Goal: Complete application form

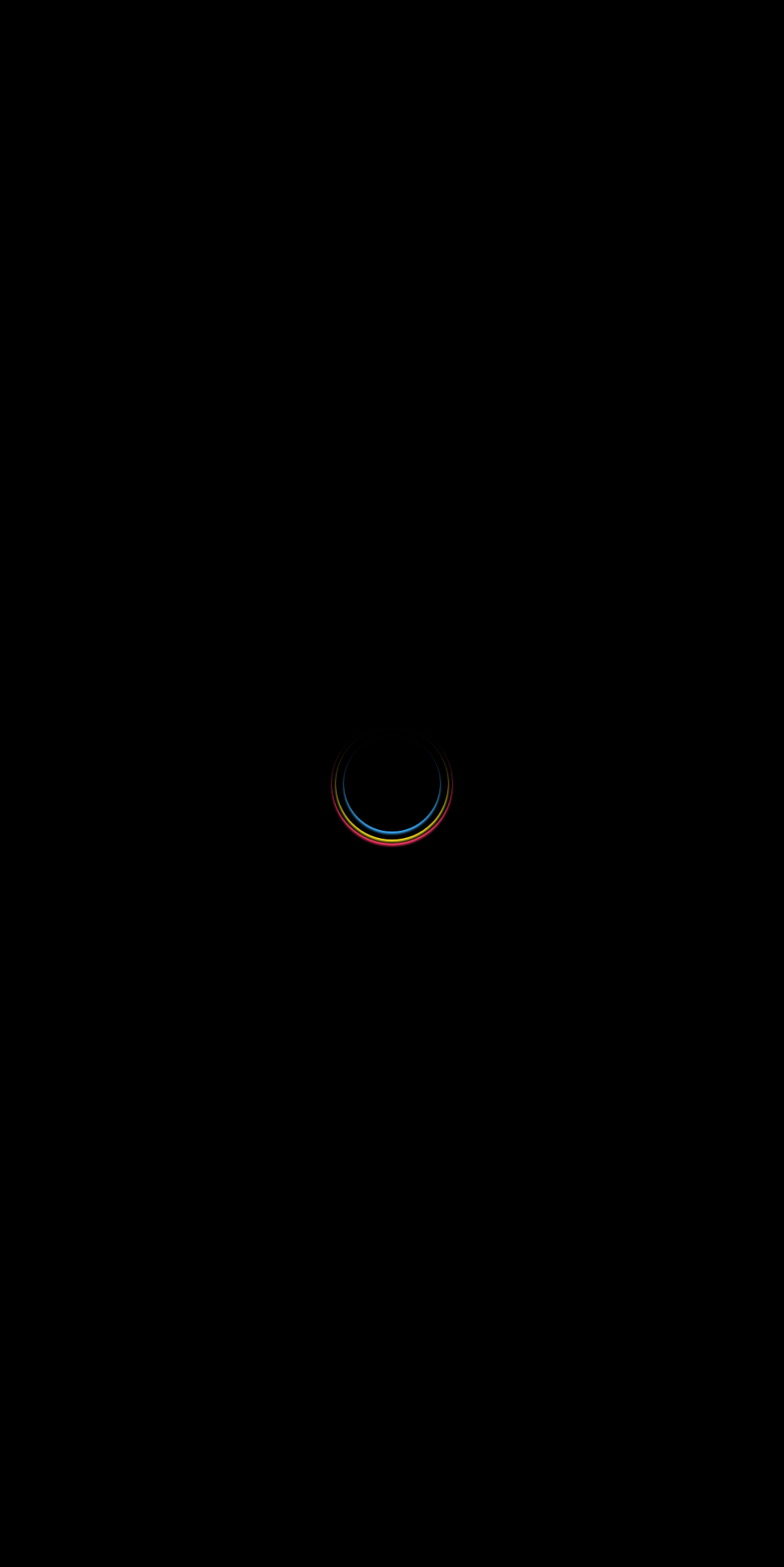
select select
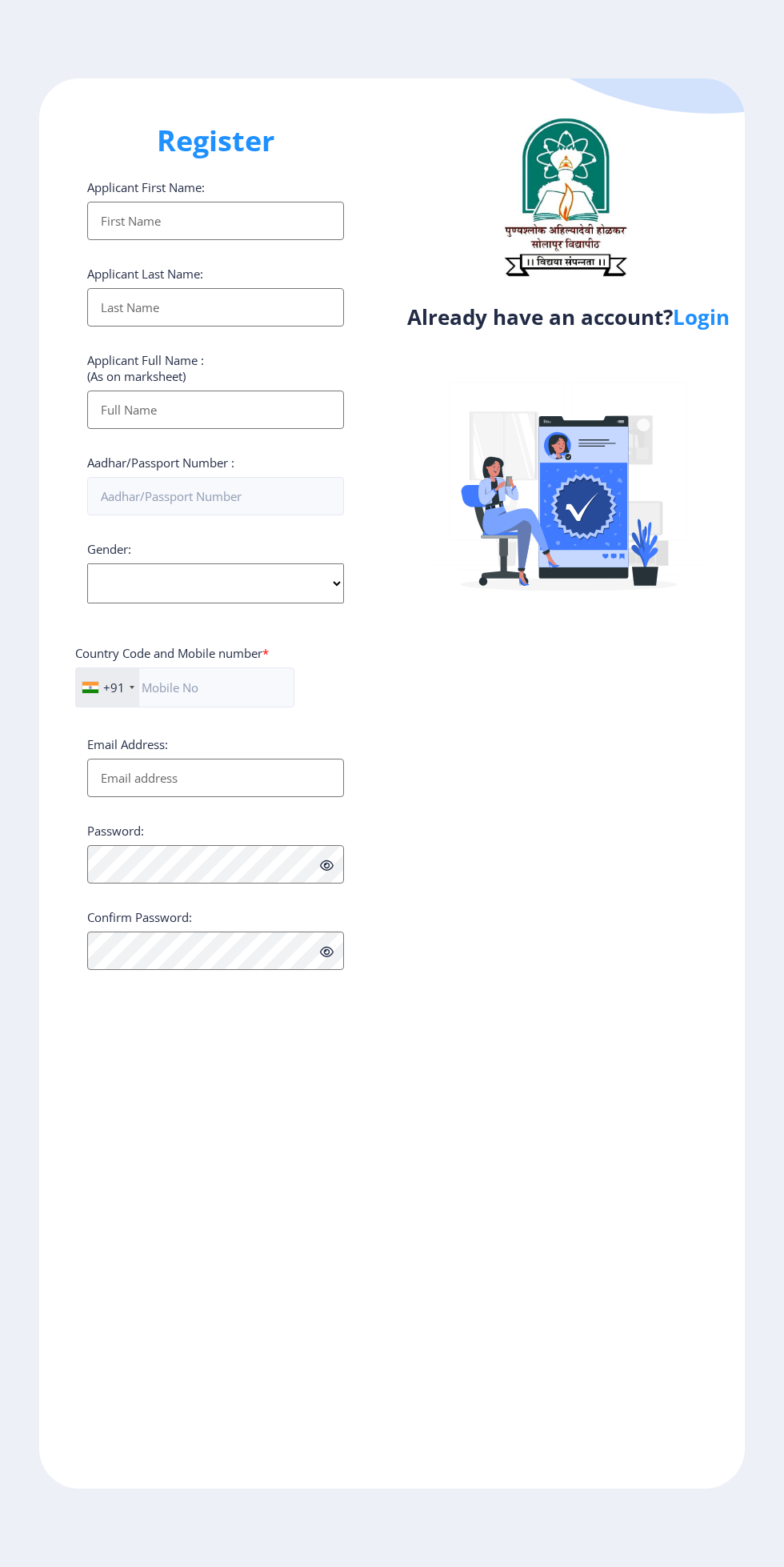
click at [258, 223] on input "Applicant First Name:" at bounding box center [215, 221] width 257 height 39
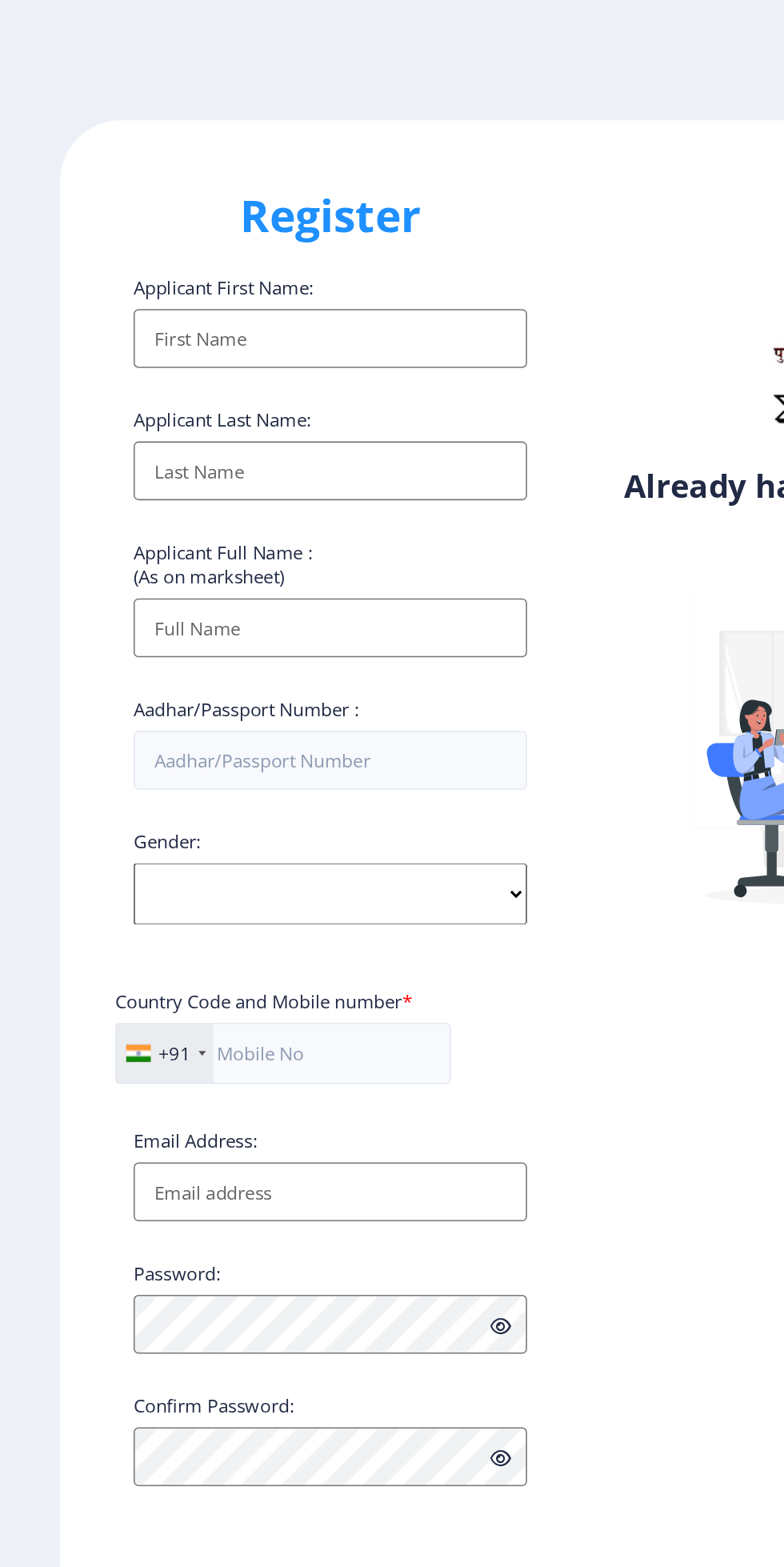
type input "Akshay"
type input "[PERSON_NAME]"
type input "Akshay [PERSON_NAME]"
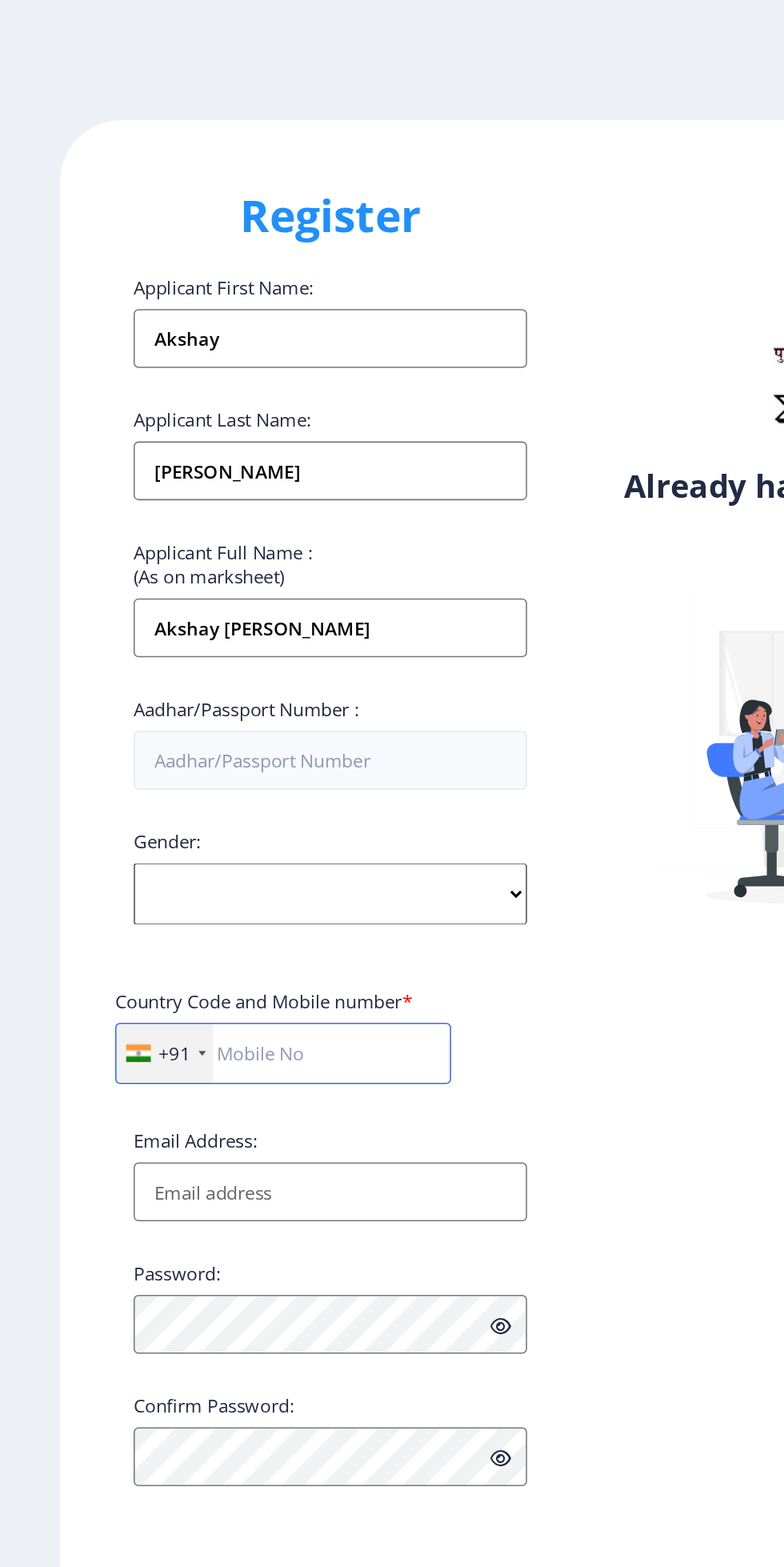
type input "08208870990"
type input "[EMAIL_ADDRESS][DOMAIN_NAME]"
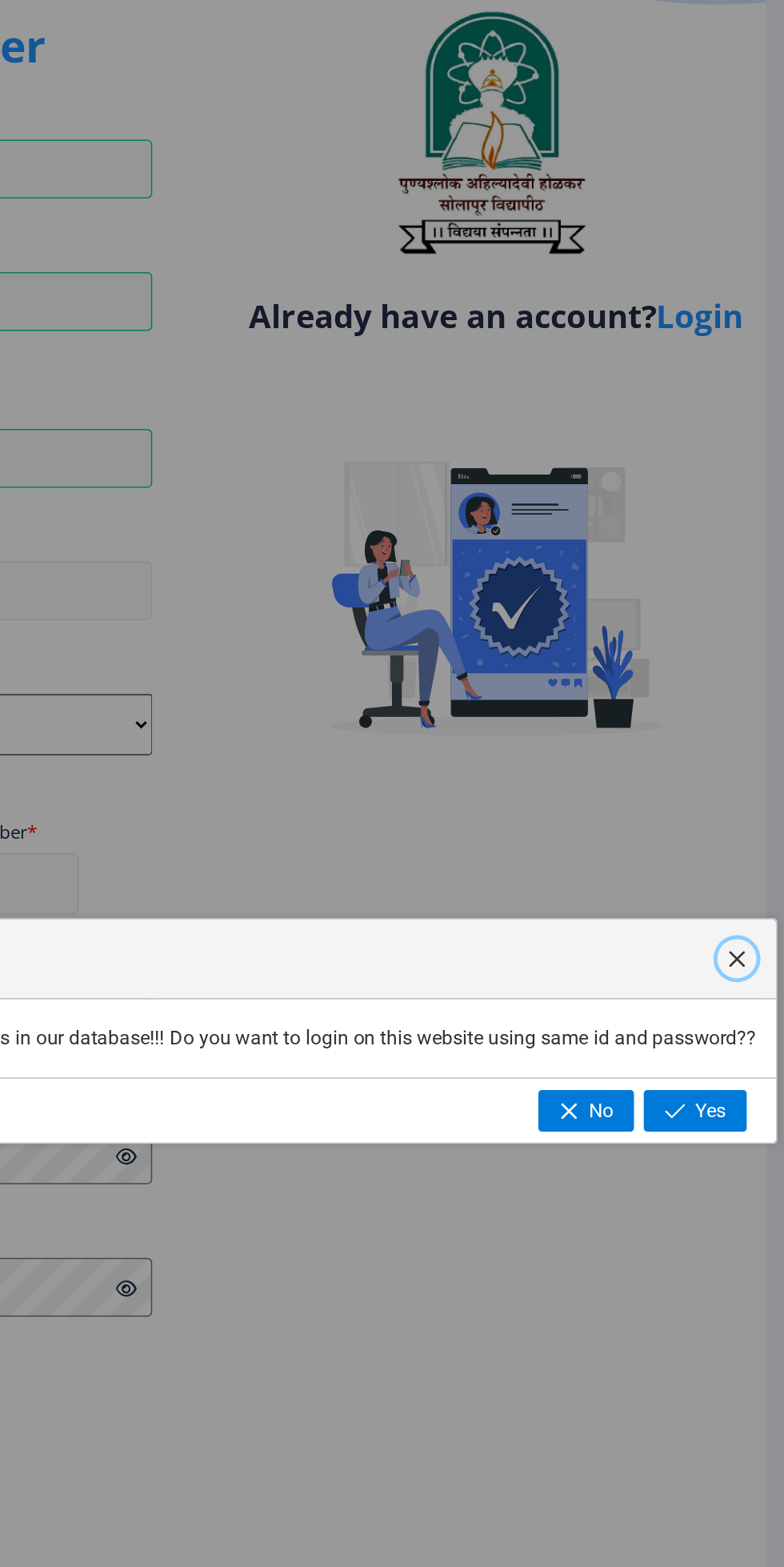
click at [726, 743] on span "button" at bounding box center [726, 736] width 13 height 13
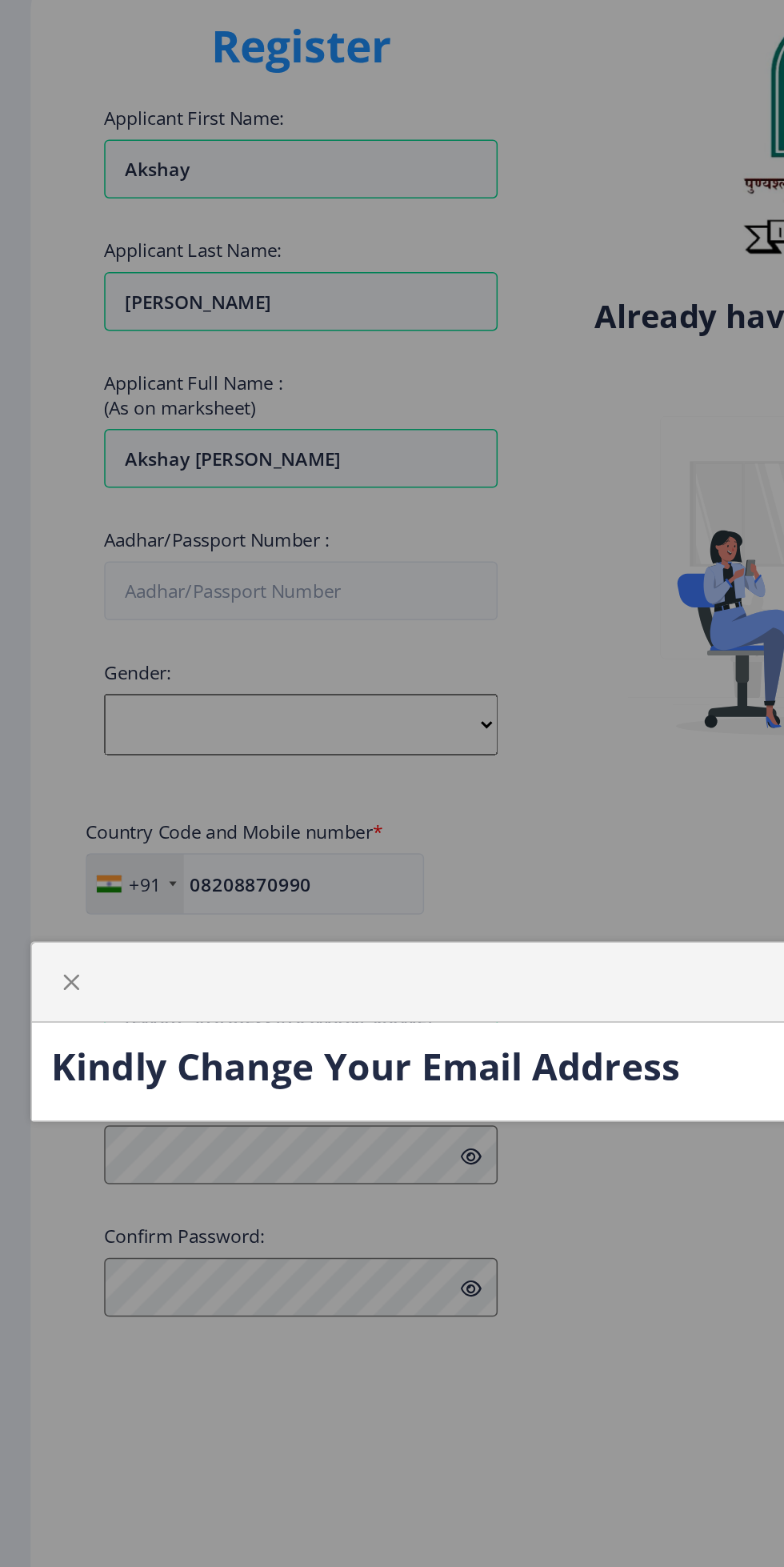
click at [398, 1026] on div "Kindly Change Your Email Address" at bounding box center [392, 784] width 784 height 1567
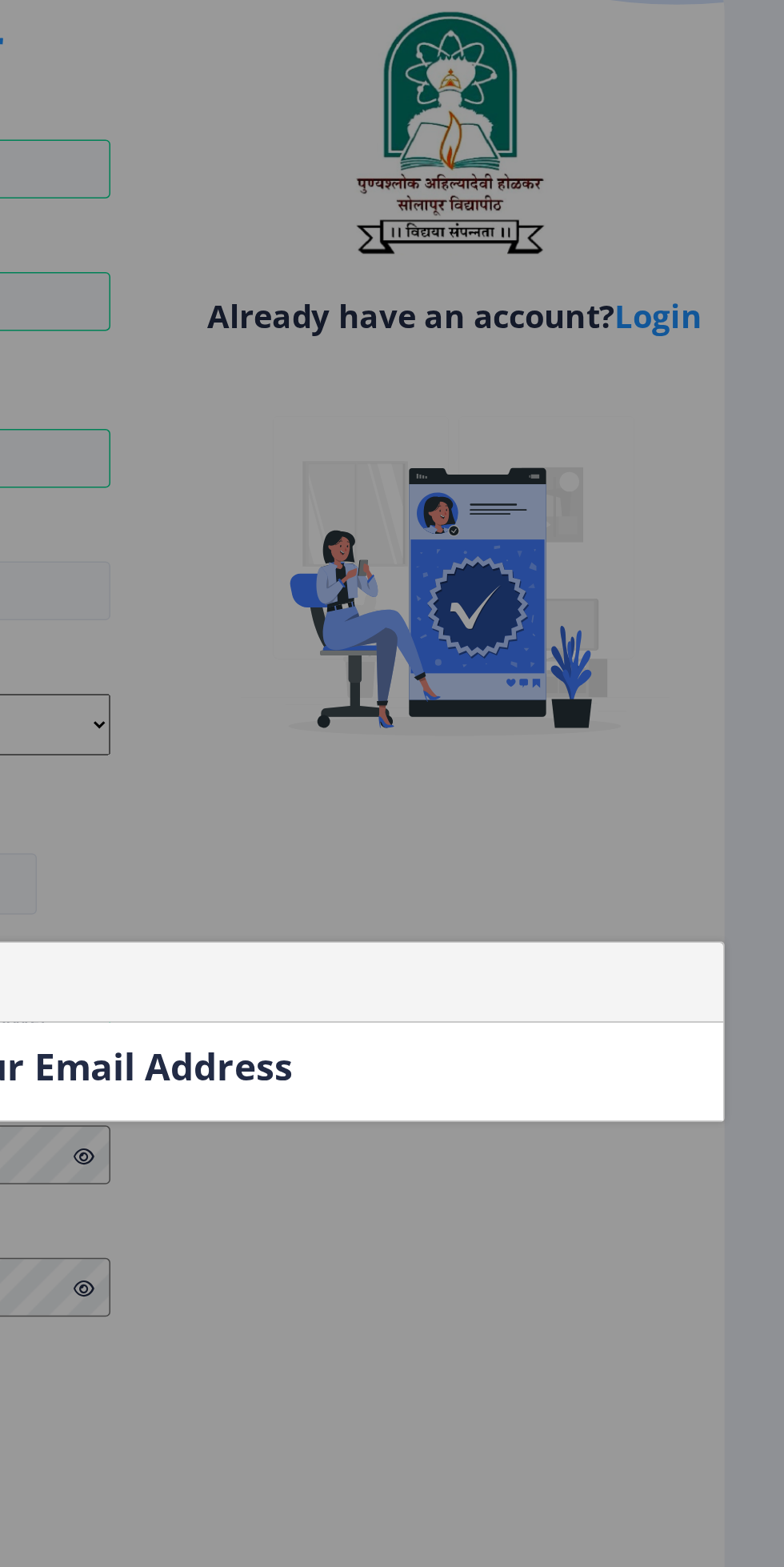
click at [704, 328] on div "Kindly Change Your Email Address" at bounding box center [392, 784] width 784 height 1567
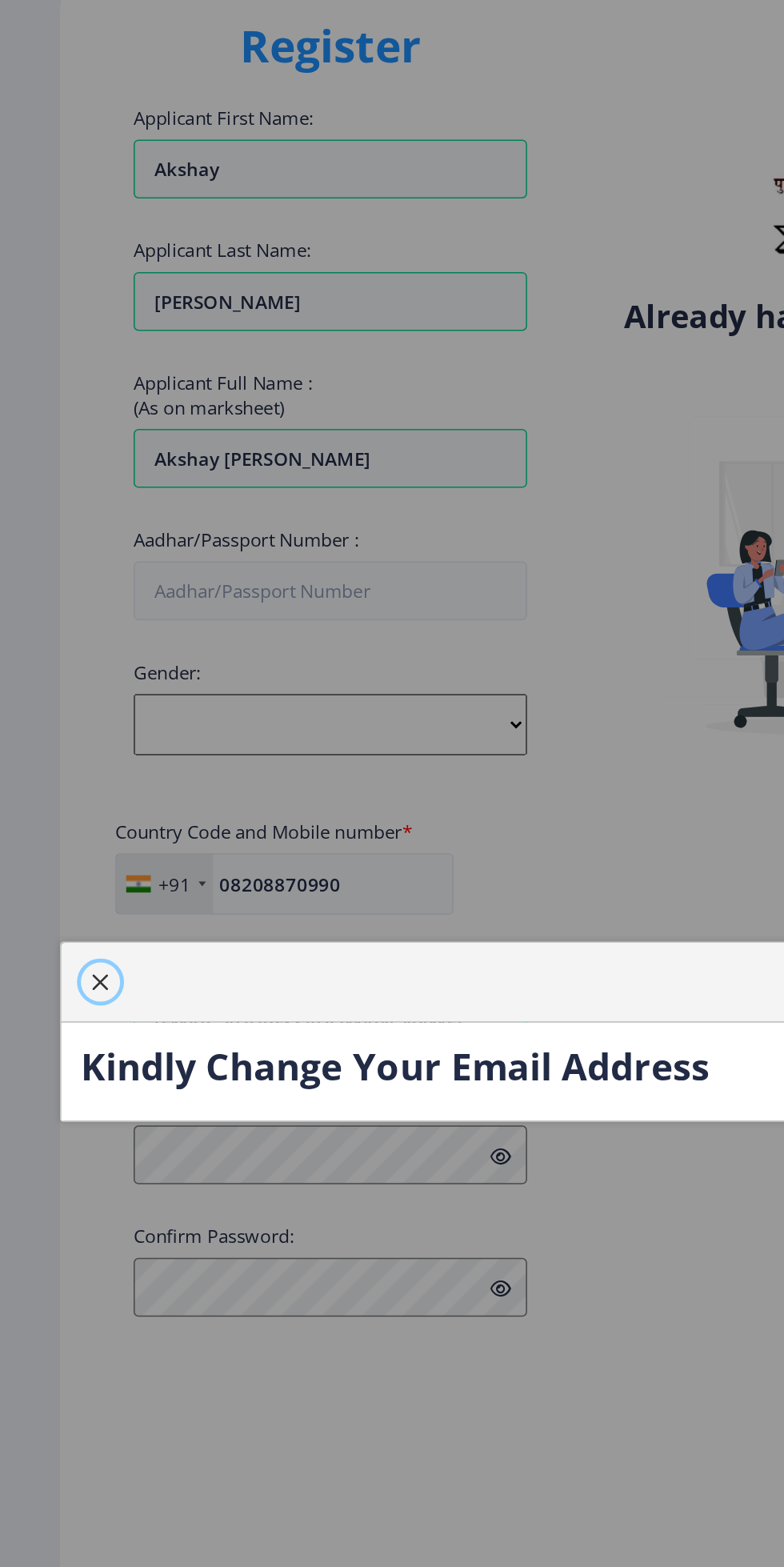
click at [74, 764] on button "button" at bounding box center [66, 752] width 26 height 26
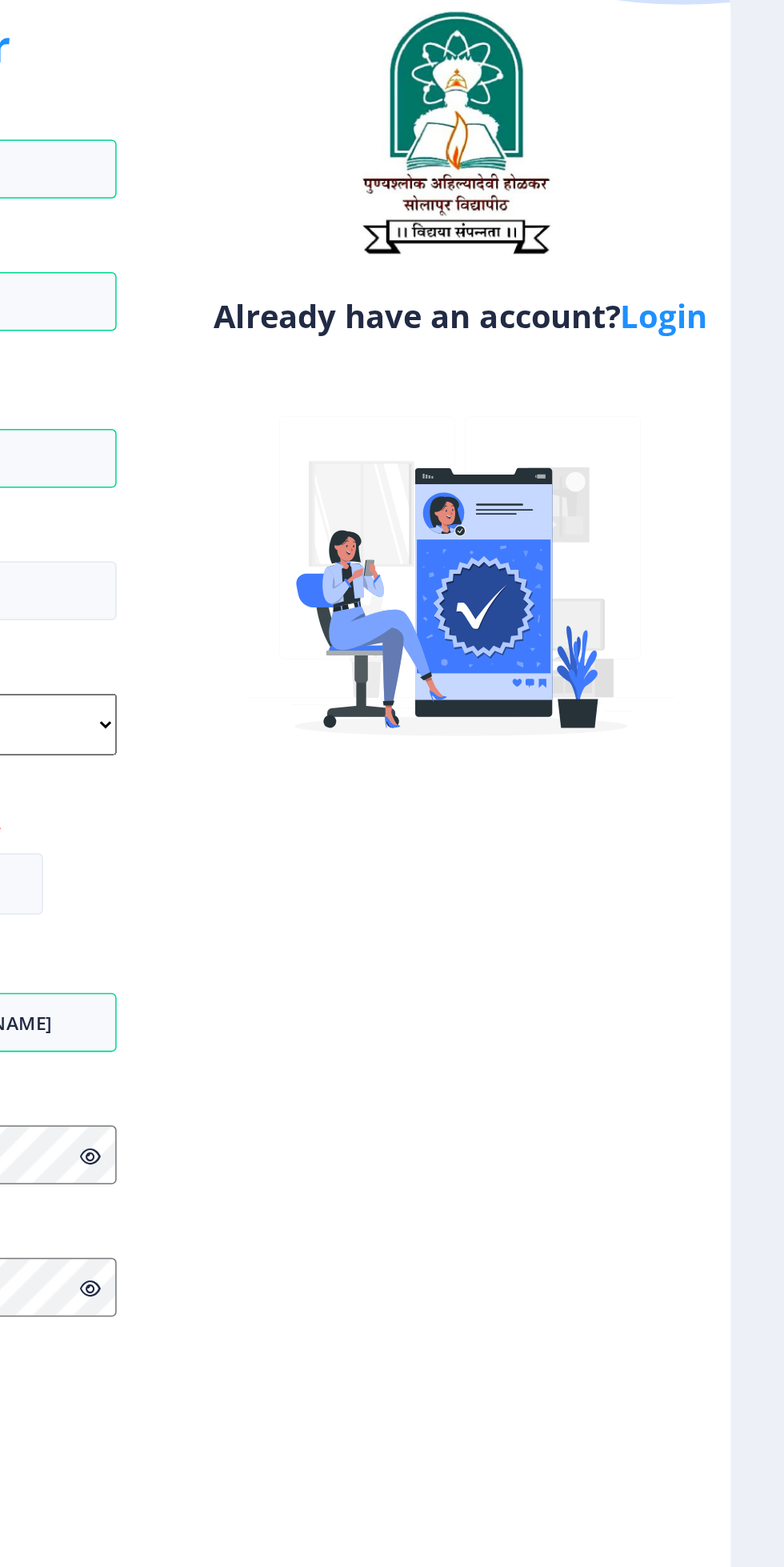
click at [697, 324] on link "Login" at bounding box center [701, 316] width 56 height 29
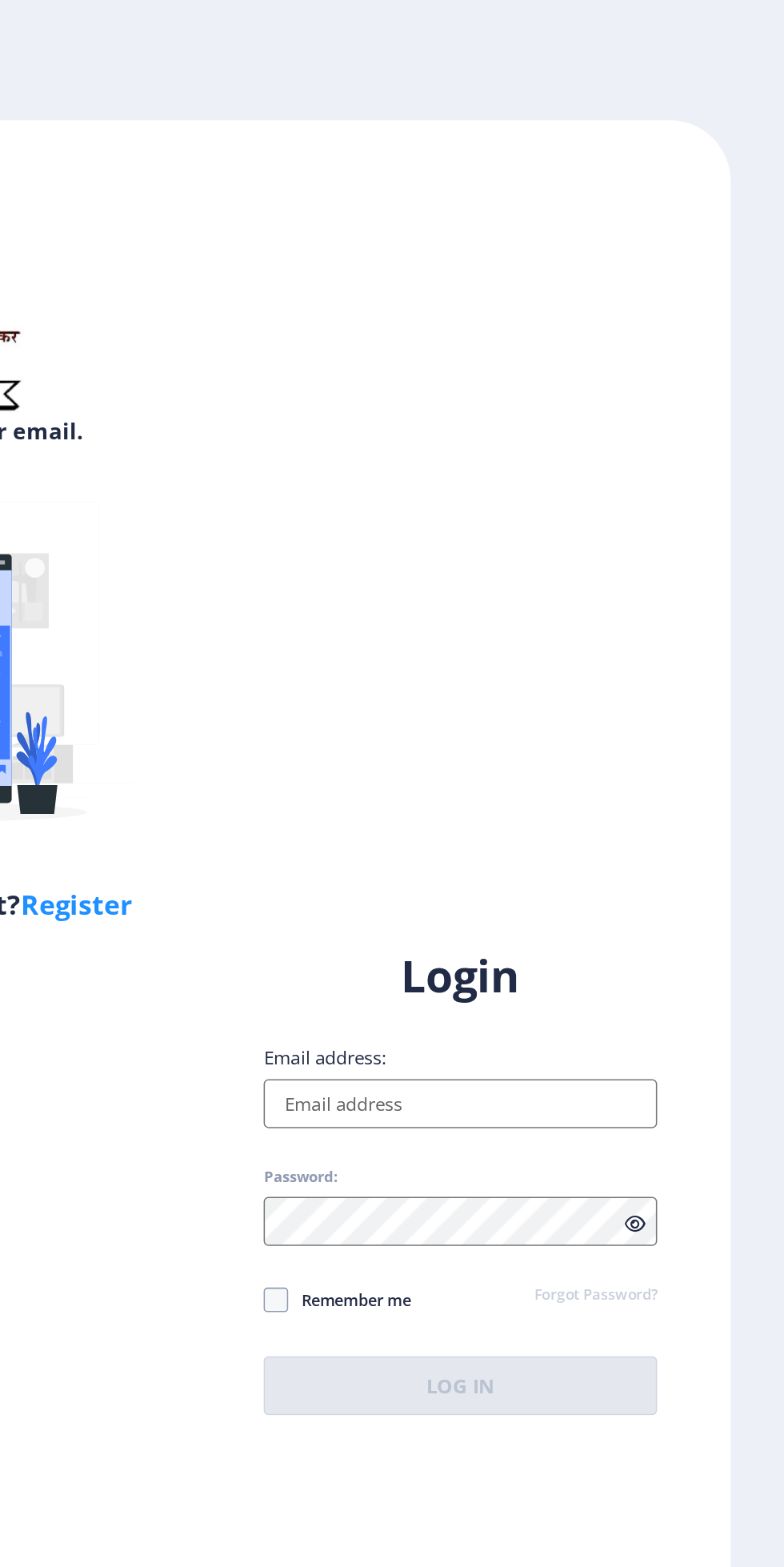
click at [590, 736] on input "Email address:" at bounding box center [569, 720] width 257 height 32
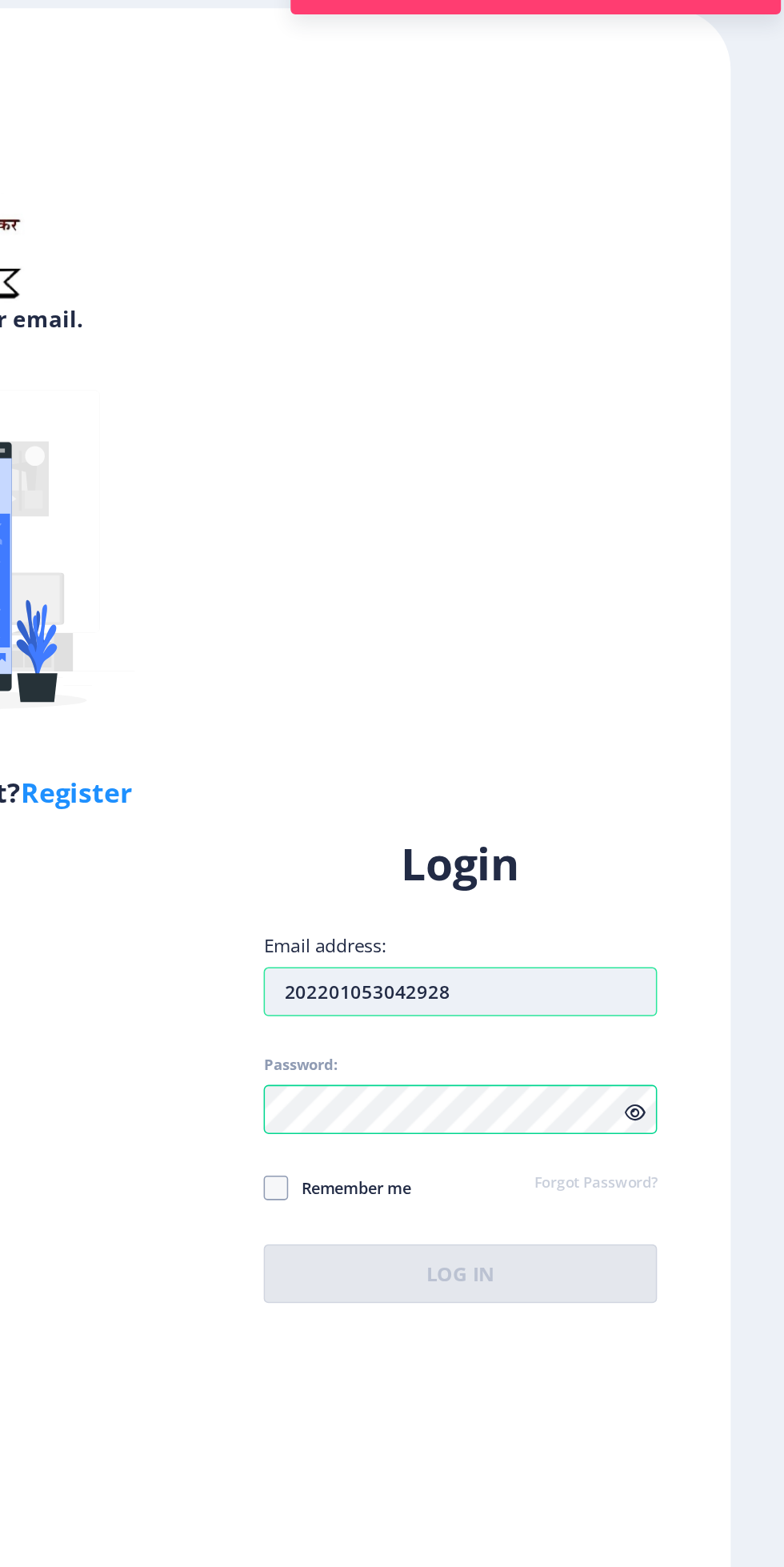
click at [614, 771] on div "Login Email address: 202201053042928 Password: Remember me Forgot Password? Log…" at bounding box center [569, 771] width 257 height 305
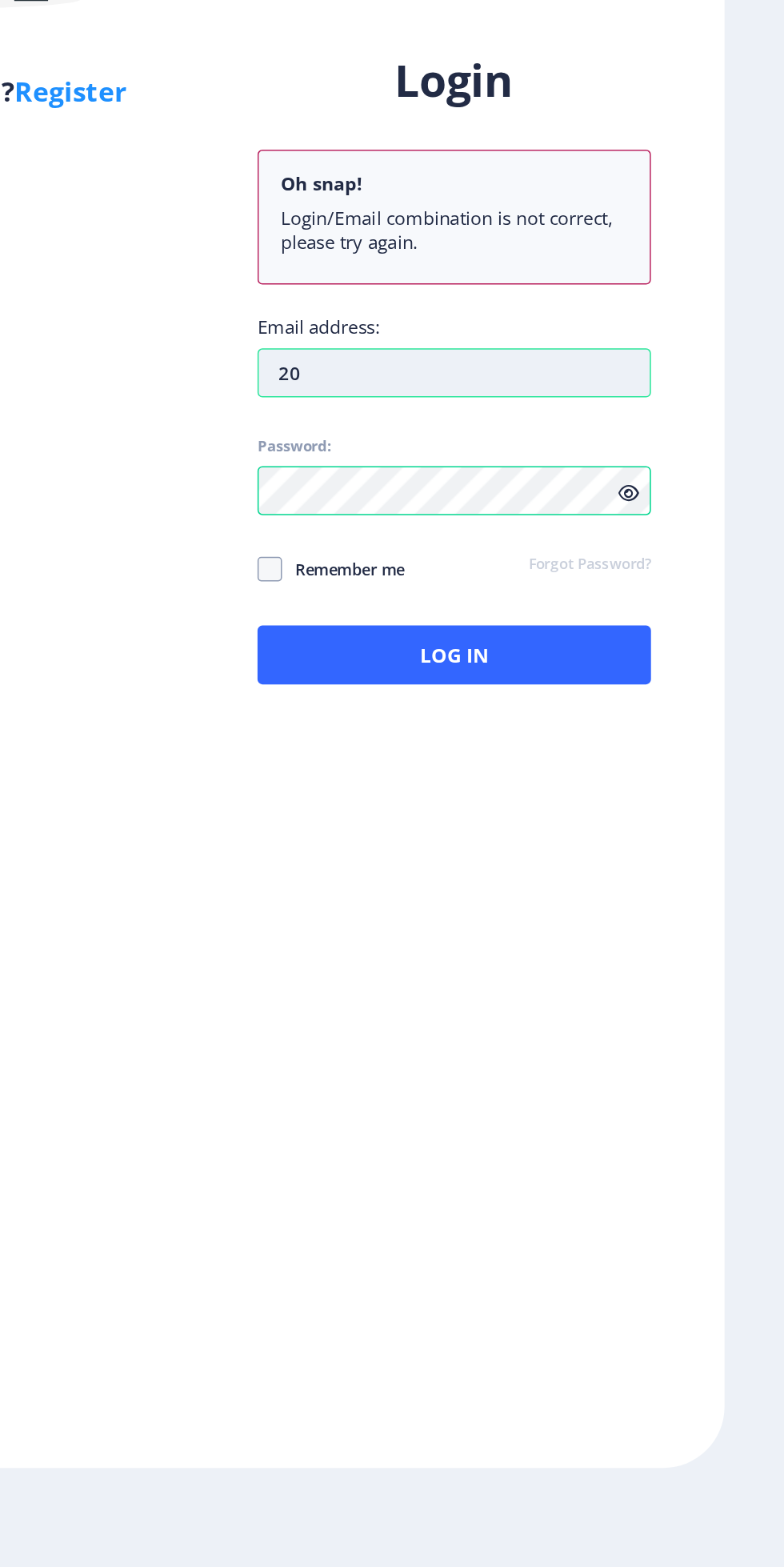
type input "2"
type input "A"
type input "[EMAIL_ADDRESS][DOMAIN_NAME]"
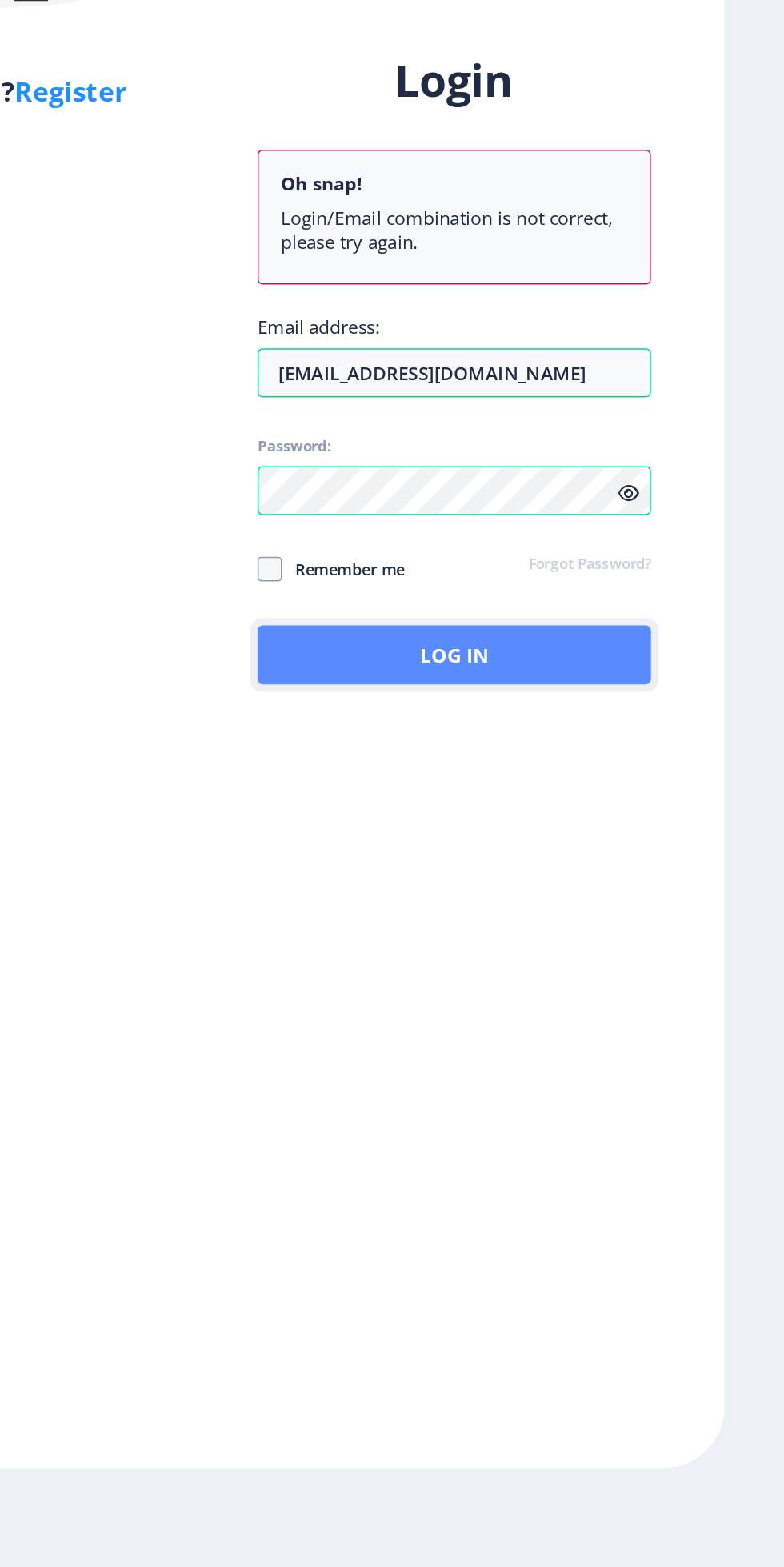
click at [581, 977] on button "Log In" at bounding box center [569, 958] width 257 height 39
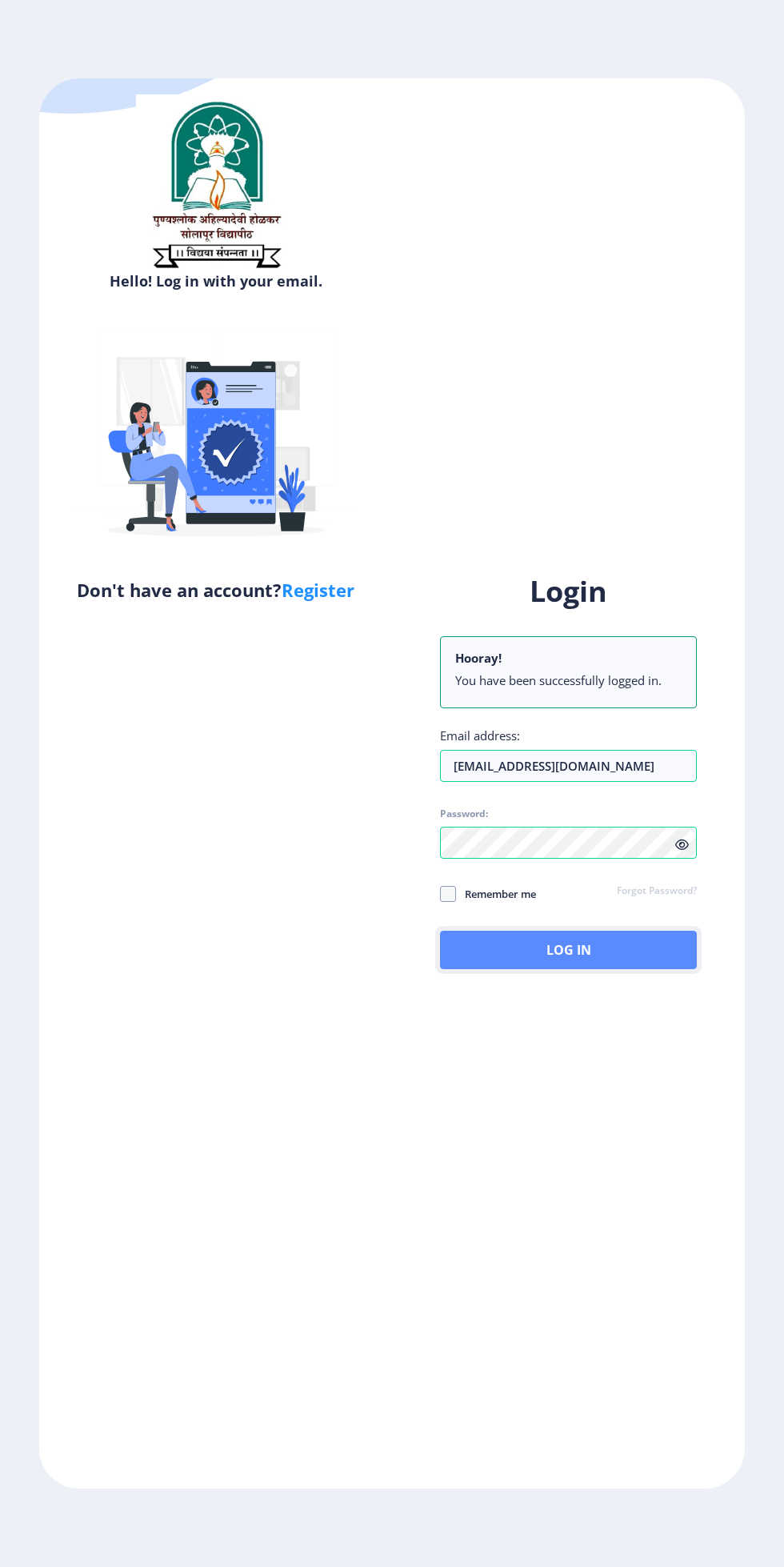
click at [603, 969] on button "Log In" at bounding box center [569, 950] width 257 height 39
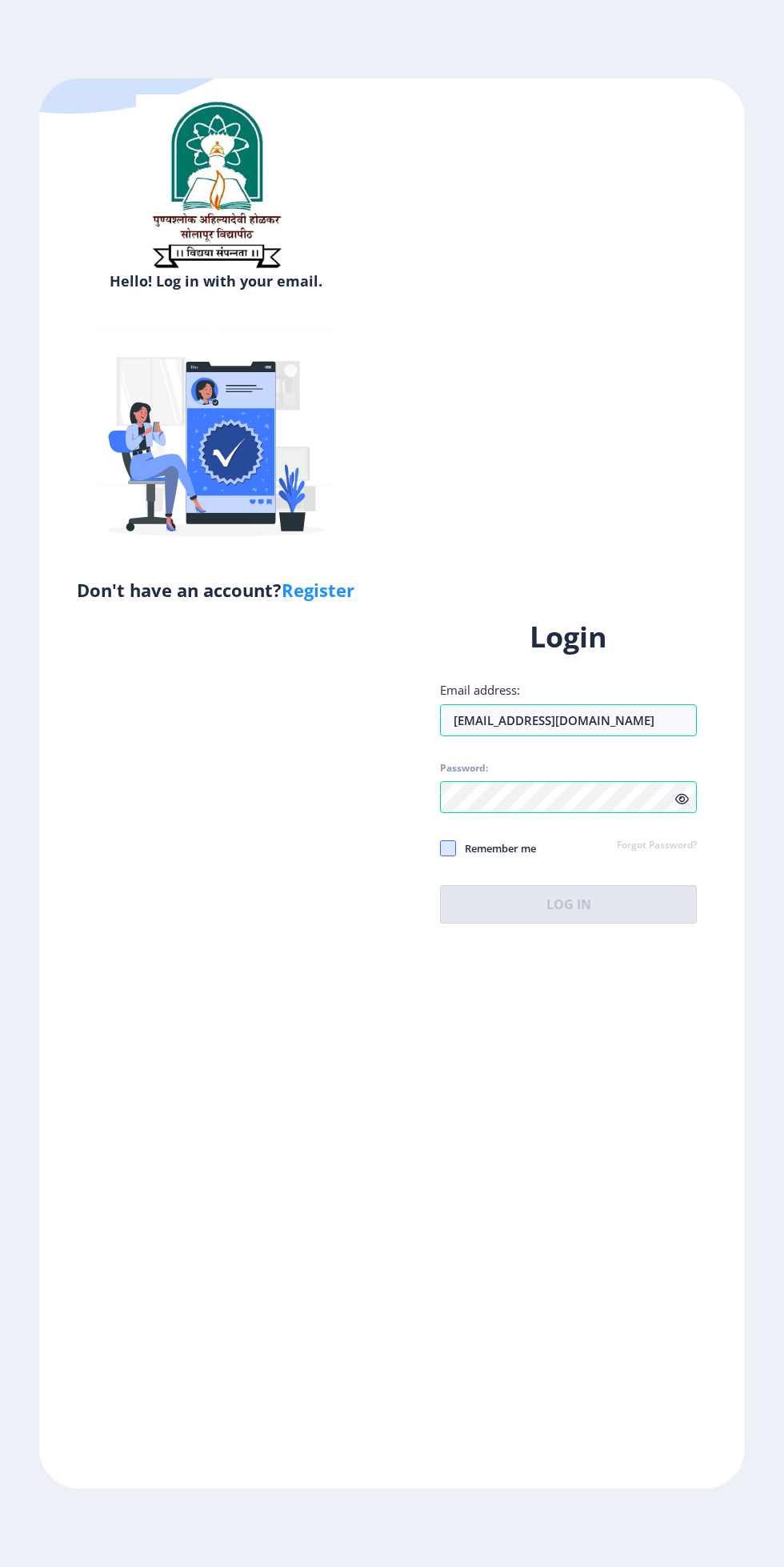
click at [447, 857] on span at bounding box center [447, 847] width 16 height 16
click at [441, 848] on input "Remember me" at bounding box center [440, 847] width 1 height 1
checkbox input "true"
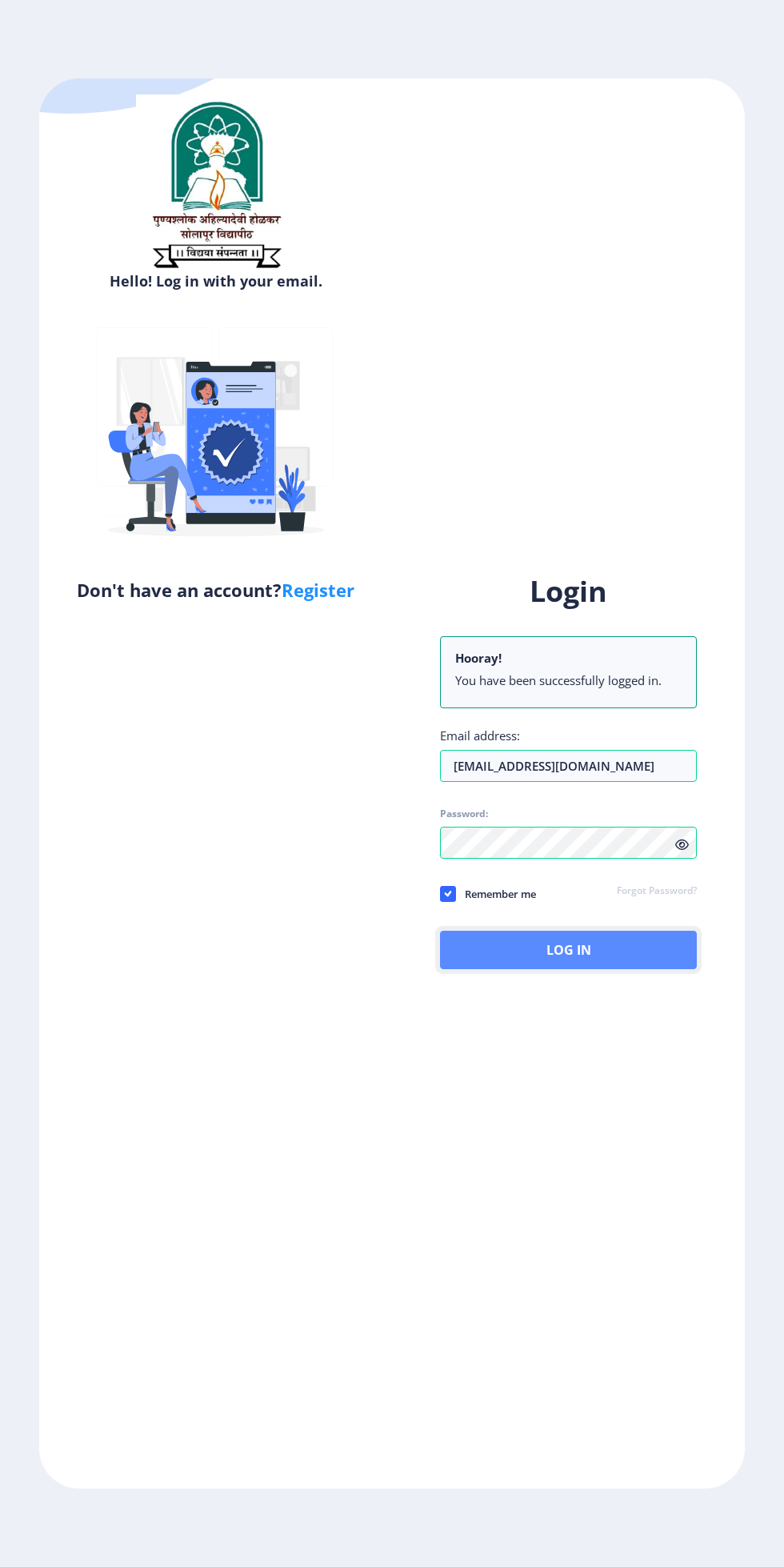
click at [620, 969] on button "Log In" at bounding box center [569, 950] width 257 height 39
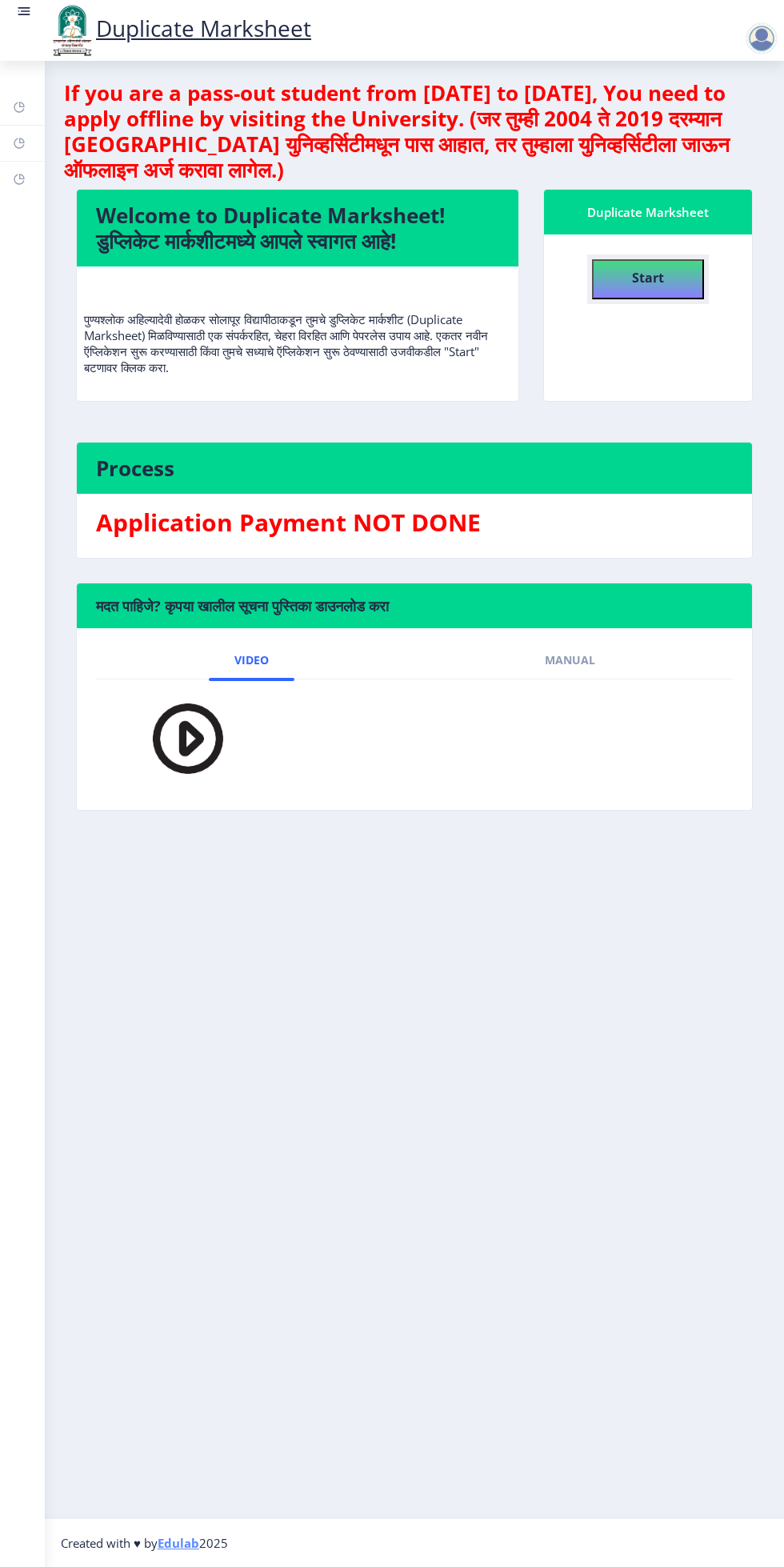
click at [657, 284] on b "Start" at bounding box center [647, 278] width 32 height 18
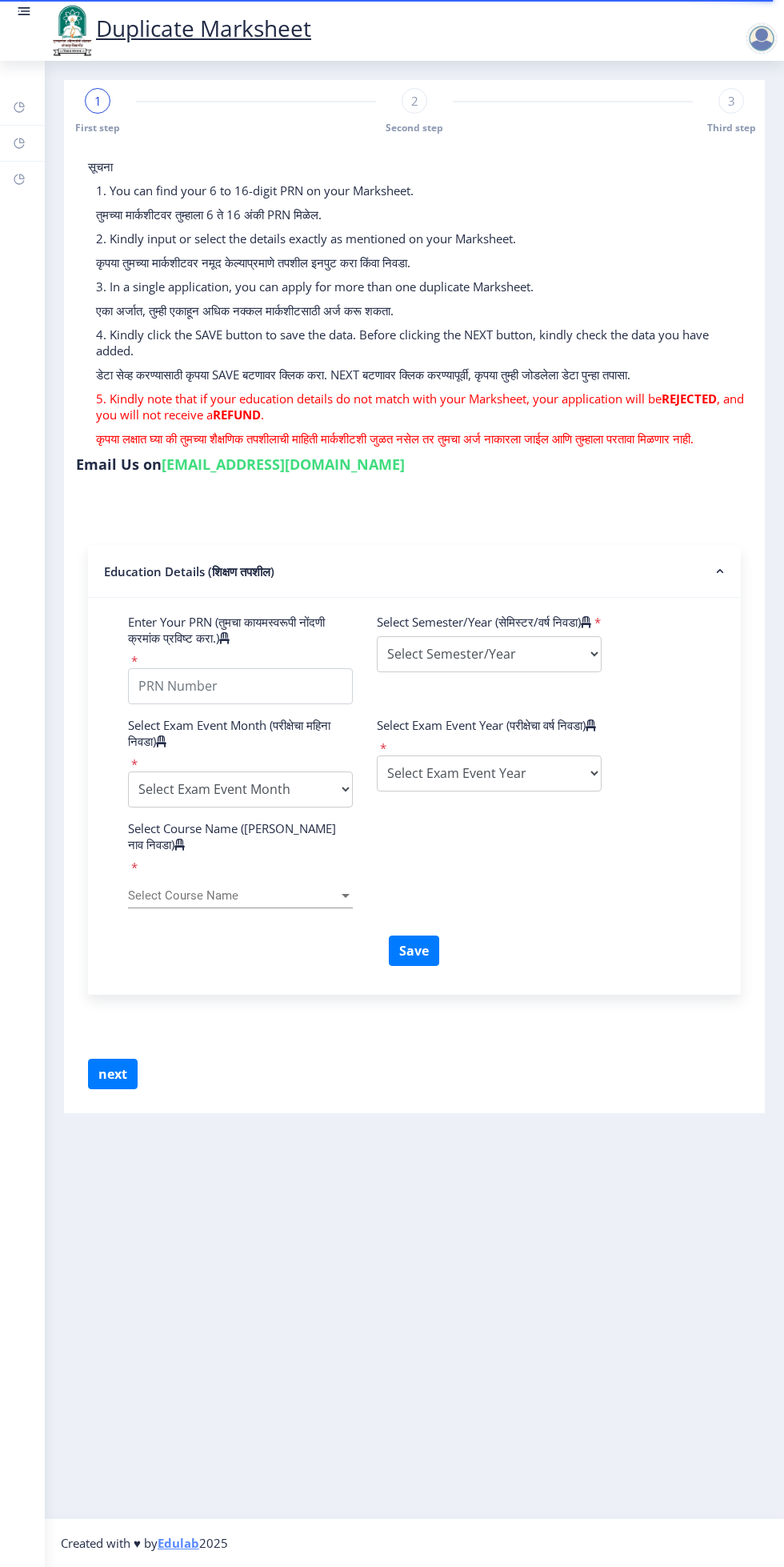
click at [252, 889] on span "Select Course Name" at bounding box center [233, 895] width 211 height 14
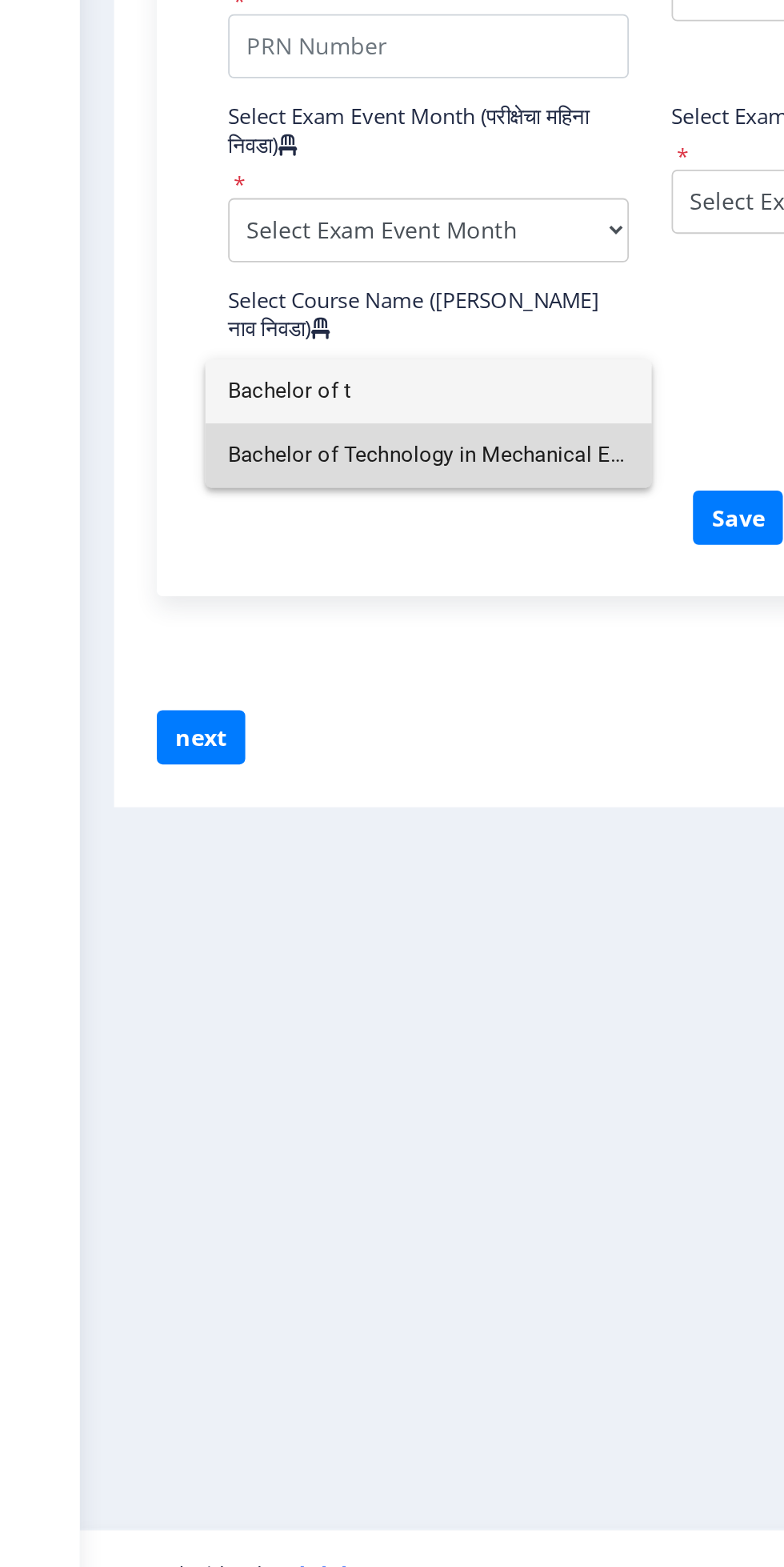
type input "Bachelor of t"
click at [312, 922] on span "Bachelor of Technology in Mechanical Engineering" at bounding box center [239, 916] width 225 height 36
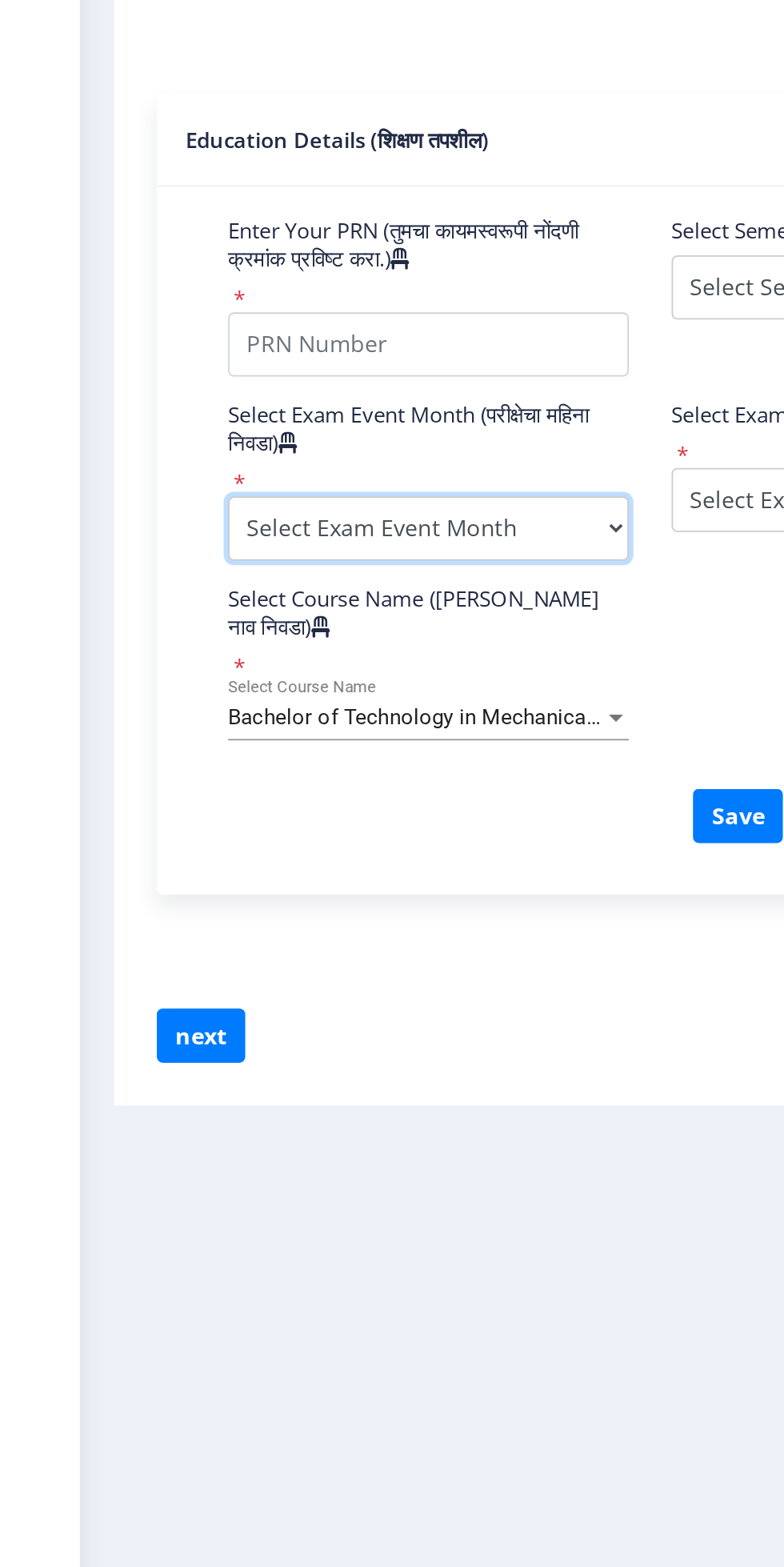
click at [300, 784] on select "Select Exam Event Month October March" at bounding box center [239, 789] width 225 height 36
select select "October"
click at [128, 771] on select "Select Exam Event Month October March" at bounding box center [239, 789] width 225 height 36
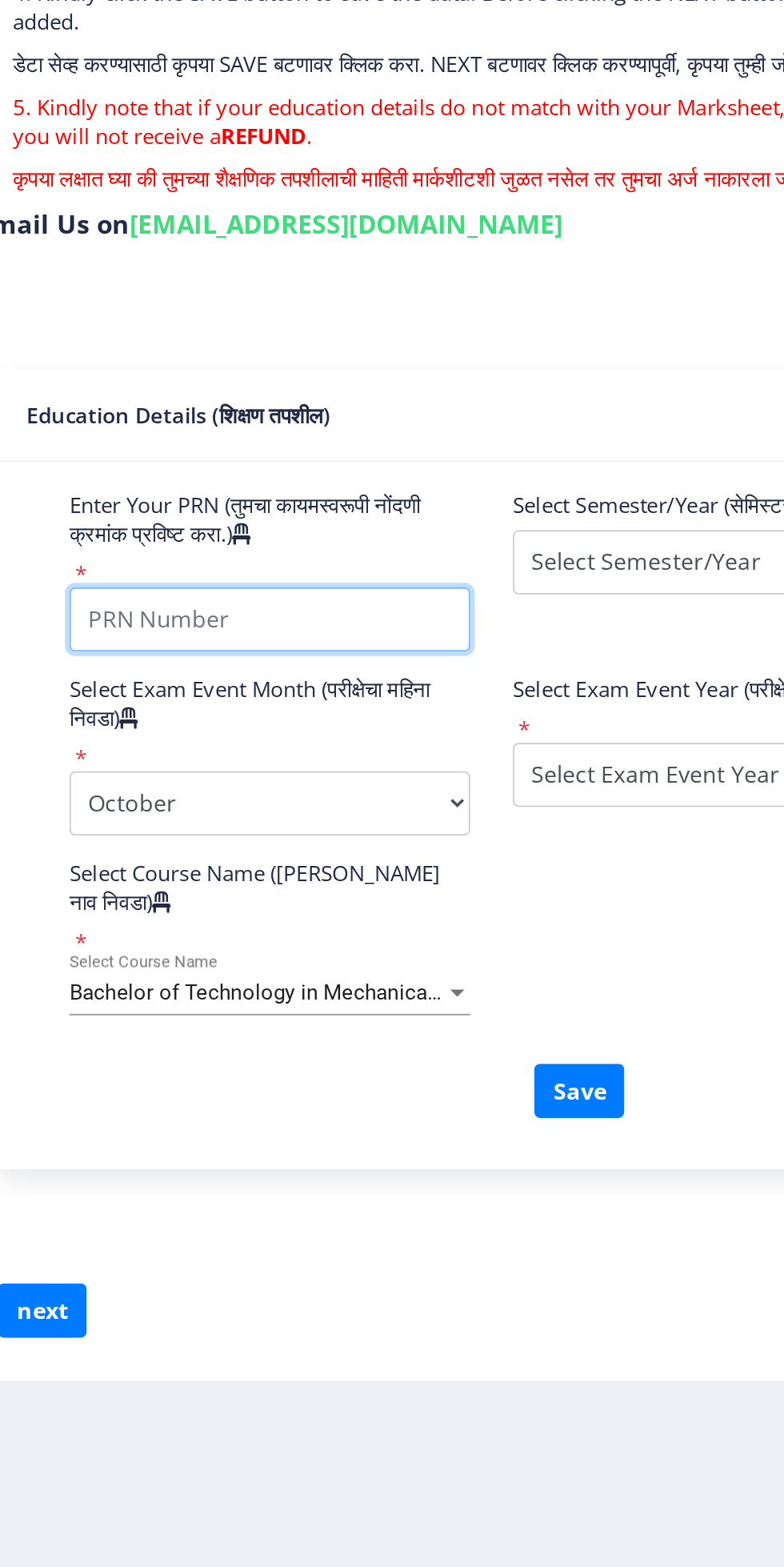
click at [308, 680] on input "Enter Your PRN (तुमचा कायमस्वरूपी नोंदणी क्रमांक प्रविष्ट करा.)" at bounding box center [239, 685] width 225 height 36
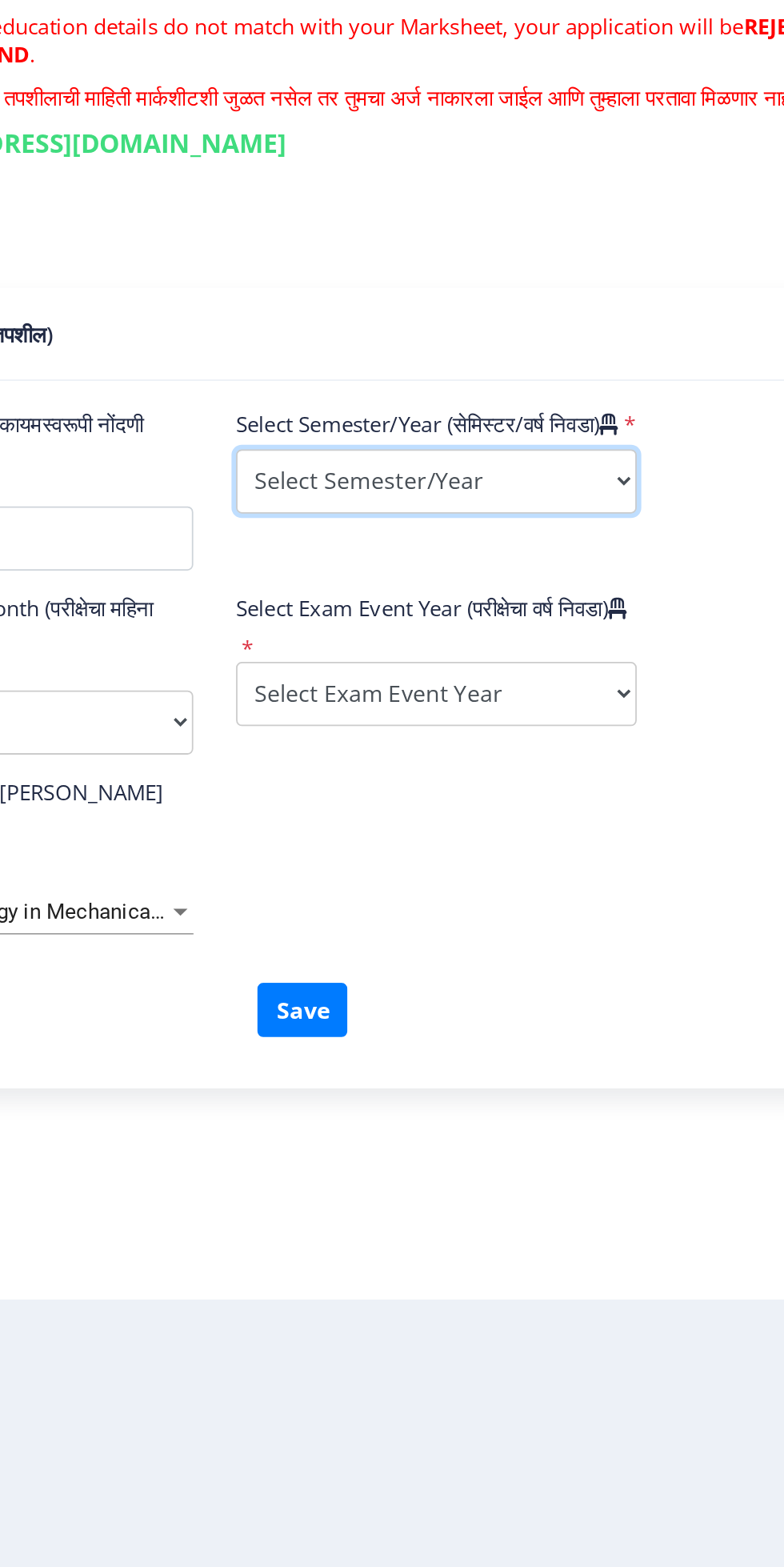
click at [576, 672] on select "Select Semester/Year Semester I Semester II Semester III Semester IV Semester V…" at bounding box center [488, 654] width 225 height 36
select select "Semester I"
click at [376, 668] on select "Select Semester/Year Semester I Semester II Semester III Semester IV Semester V…" at bounding box center [488, 654] width 225 height 36
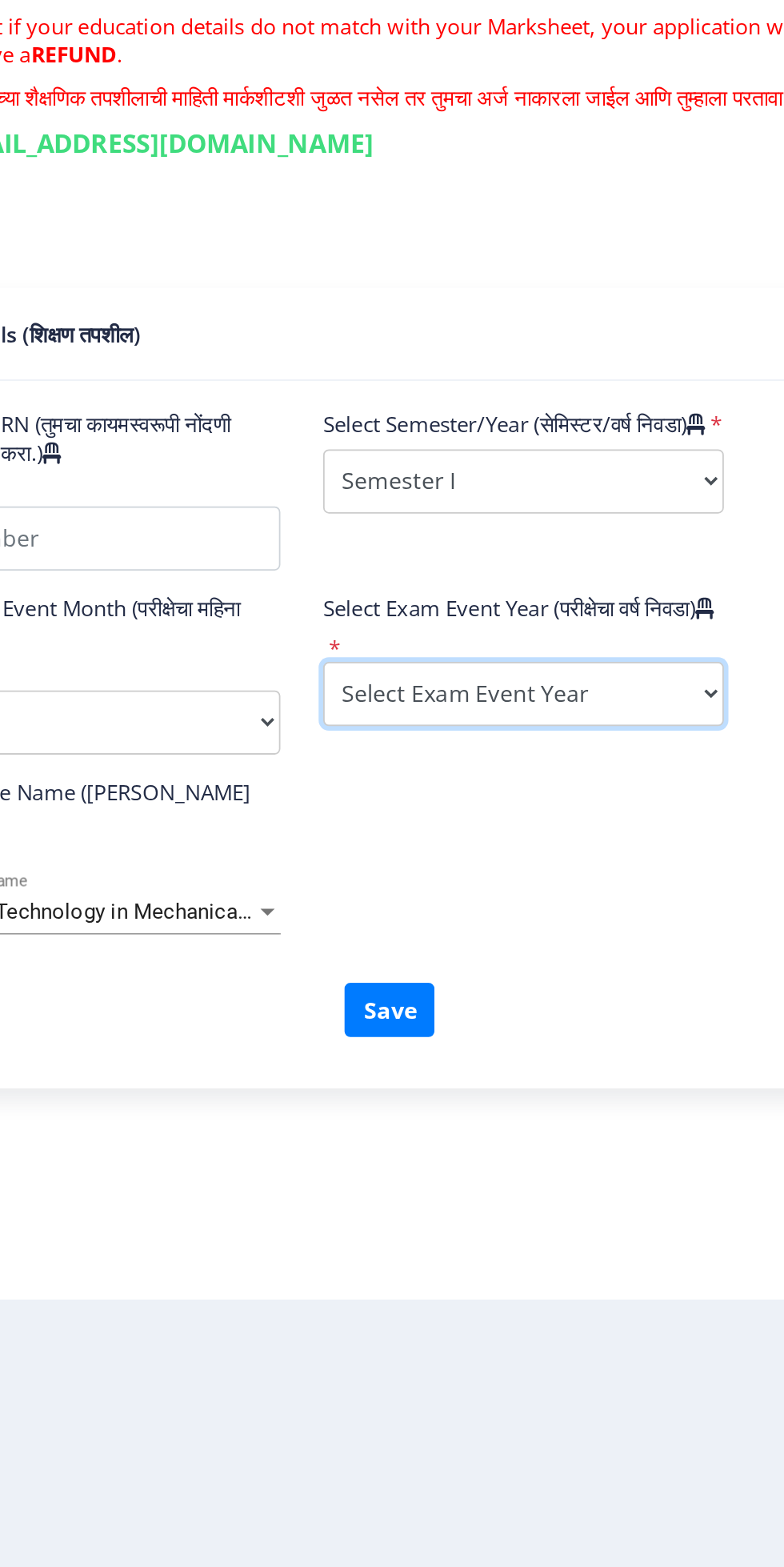
click at [560, 790] on select "Select Exam Event Year [DATE] 2024 2023 2022 2021 2020 2019 2018 2017 2016 2015…" at bounding box center [488, 773] width 225 height 36
select select "2022"
click at [376, 771] on select "Select Exam Event Year [DATE] 2024 2023 2022 2021 2020 2019 2018 2017 2016 2015…" at bounding box center [488, 773] width 225 height 36
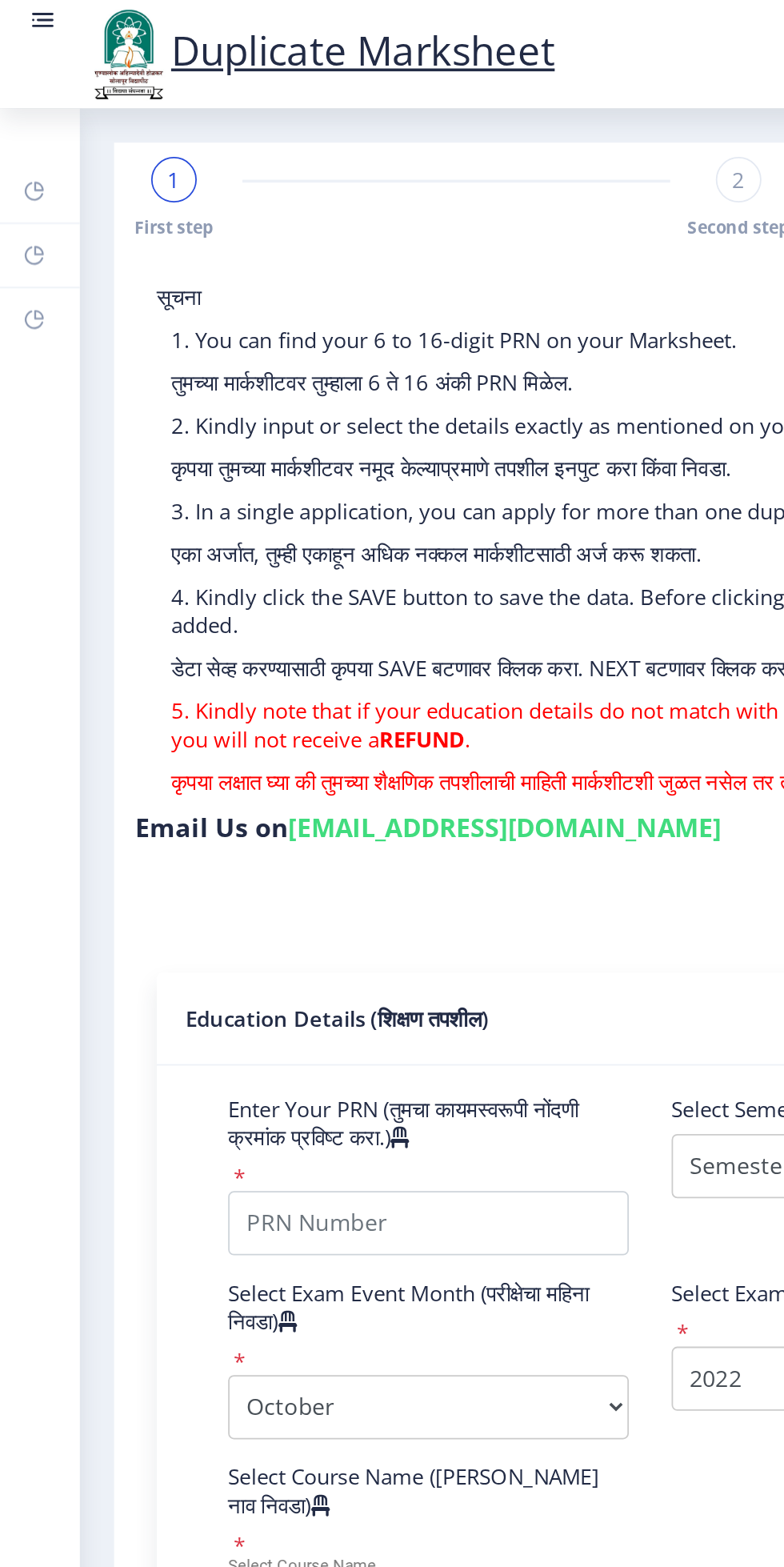
click at [21, 19] on rect at bounding box center [23, 10] width 16 height 16
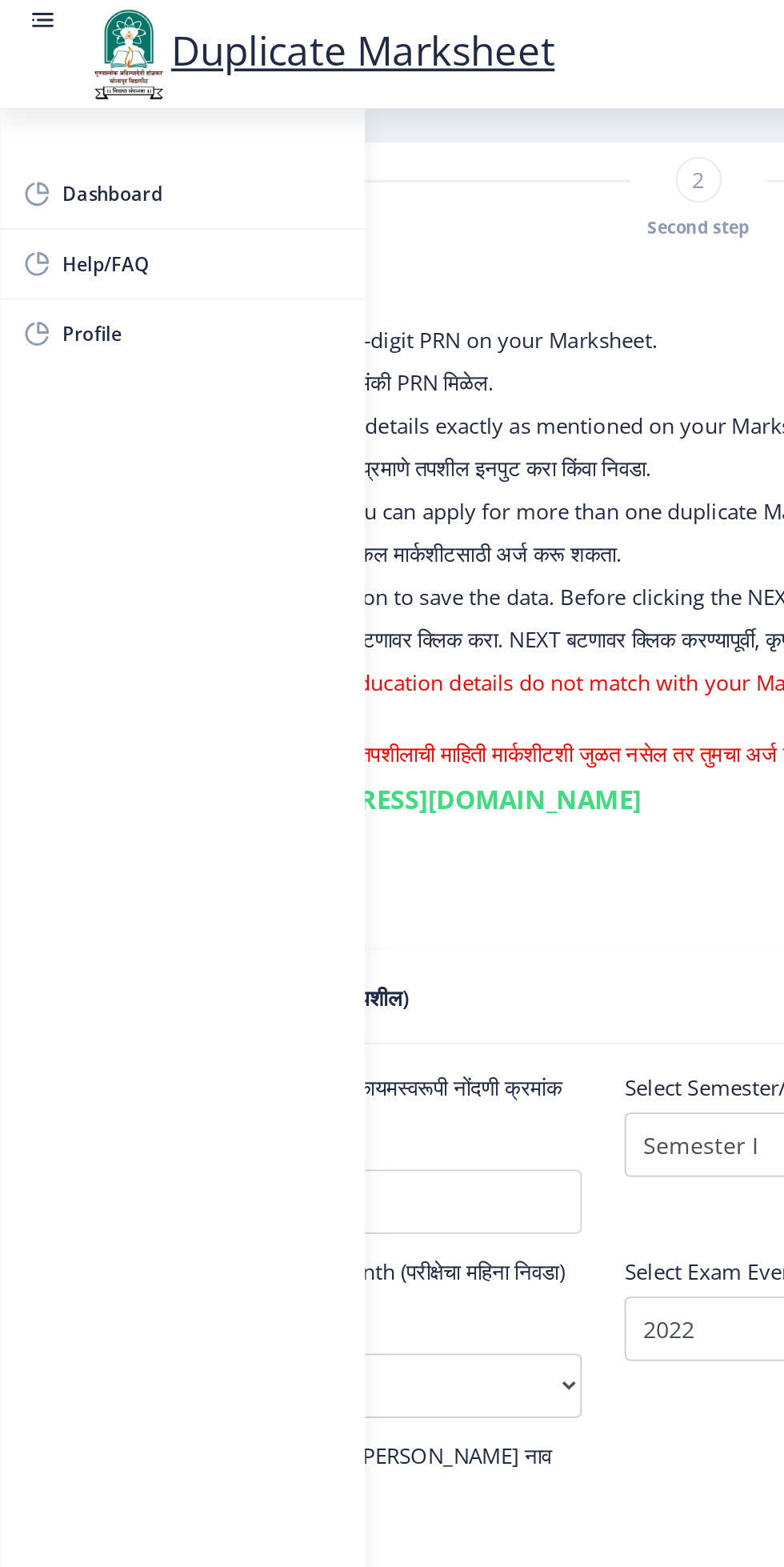
click at [325, 536] on nb-accordion-item-header "Education Details (शिक्षण तपशील)" at bounding box center [392, 560] width 697 height 52
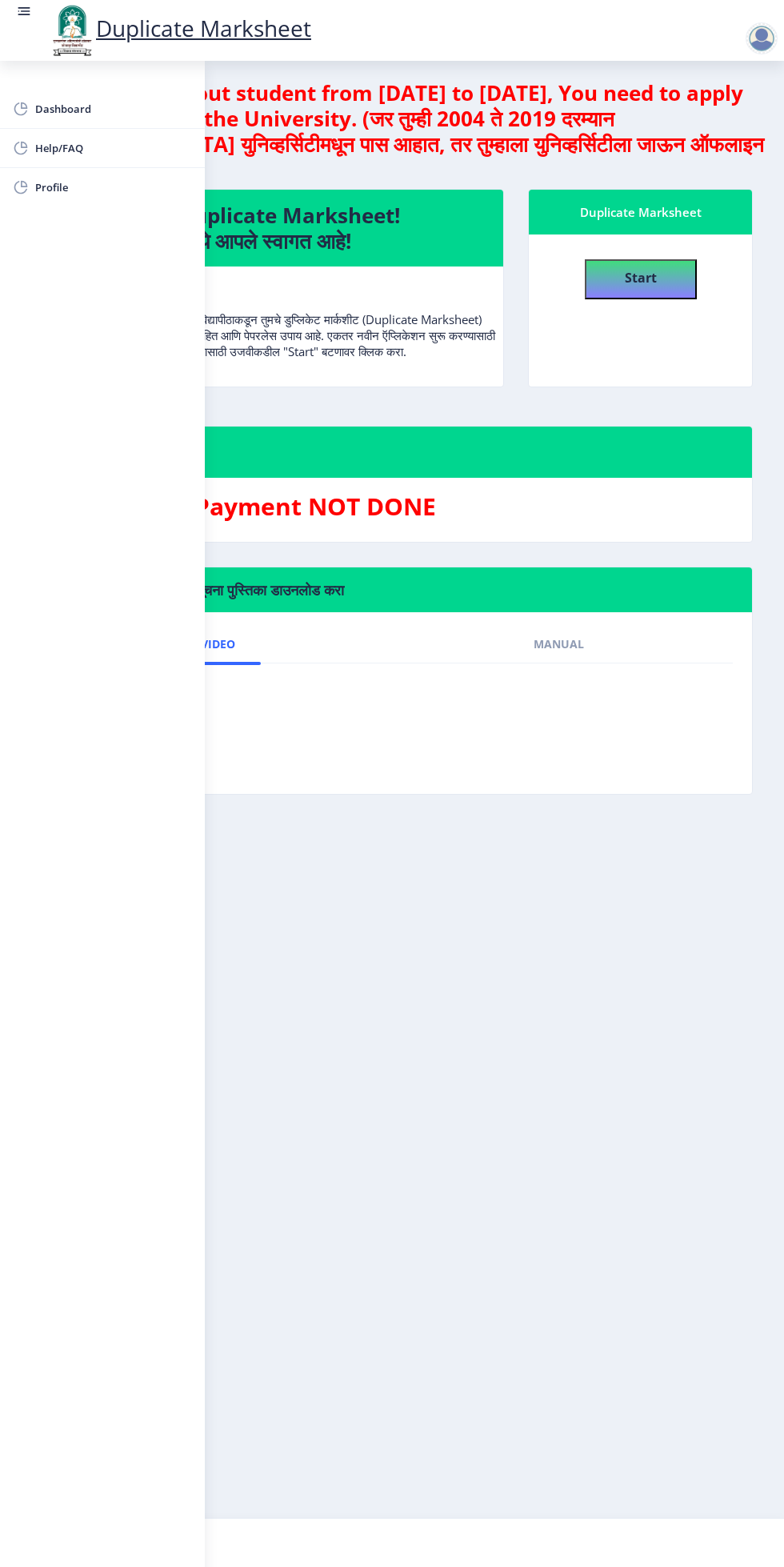
click at [548, 1002] on nb-layout-column "If you are a pass-out student from [DATE] to [DATE], You need to apply offline …" at bounding box center [392, 789] width 784 height 1457
click at [587, 978] on nb-layout-column "If you are a pass-out student from [DATE] to [DATE], You need to apply offline …" at bounding box center [392, 789] width 784 height 1457
click at [548, 663] on link "Manual" at bounding box center [558, 645] width 102 height 39
click at [56, 109] on span "Dashboard" at bounding box center [114, 108] width 157 height 19
click at [18, 12] on circle at bounding box center [19, 11] width 2 height 2
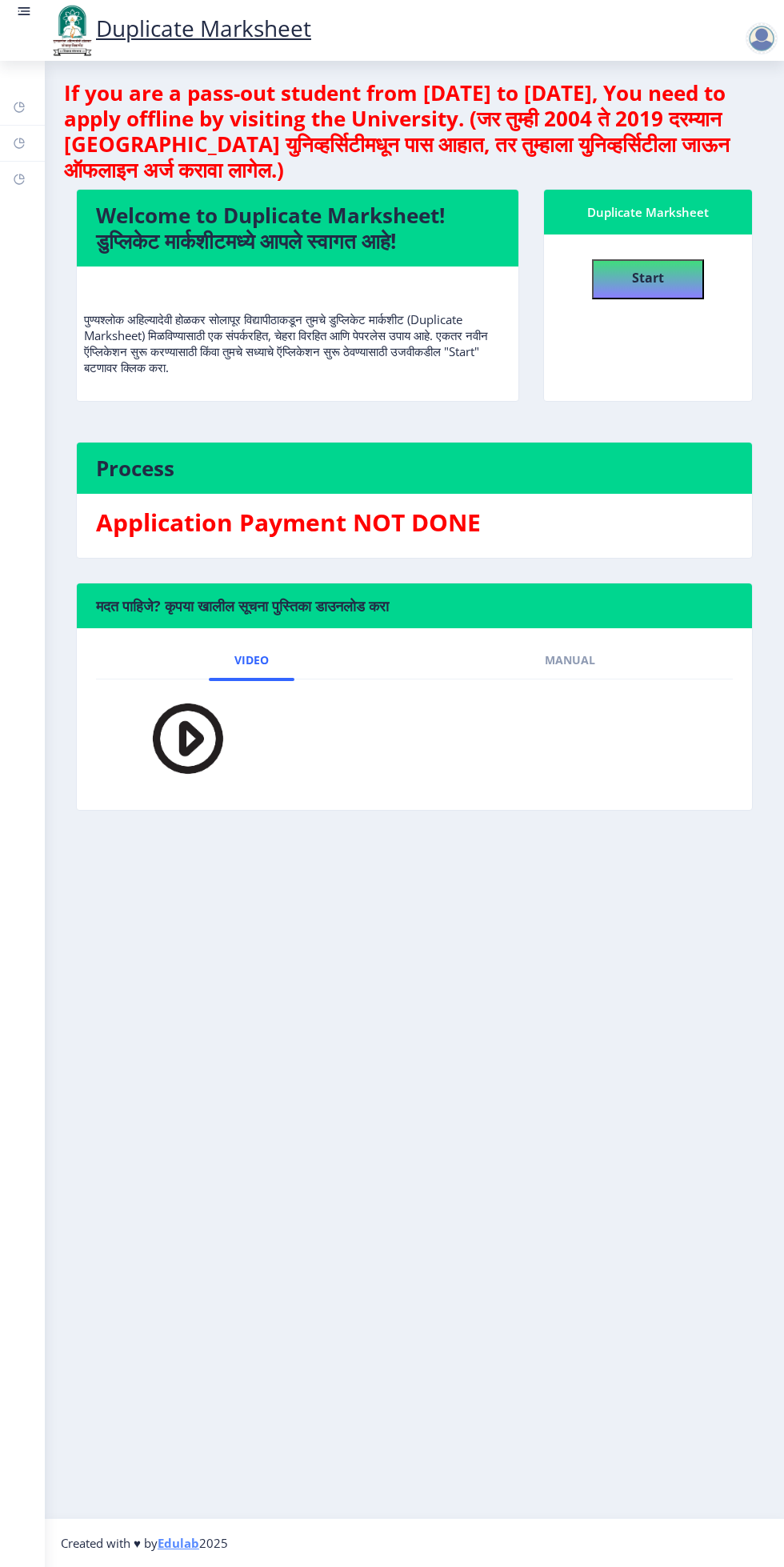
click at [771, 46] on div at bounding box center [761, 38] width 32 height 32
